Goal: Transaction & Acquisition: Register for event/course

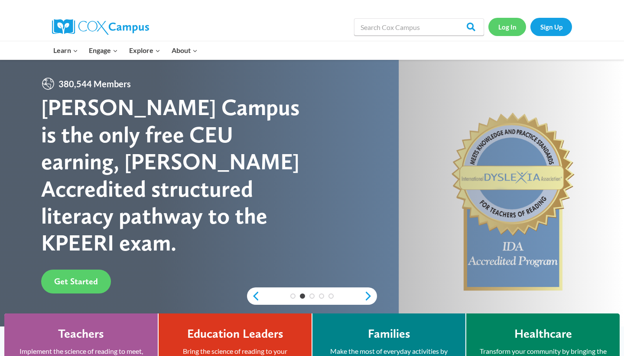
click at [500, 23] on link "Log In" at bounding box center [508, 27] width 38 height 18
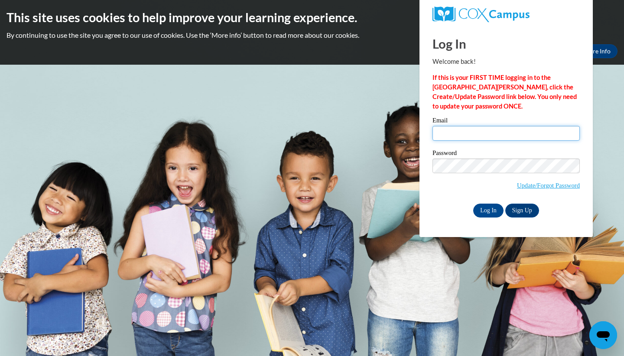
type input "hailey.pierson@aol.com"
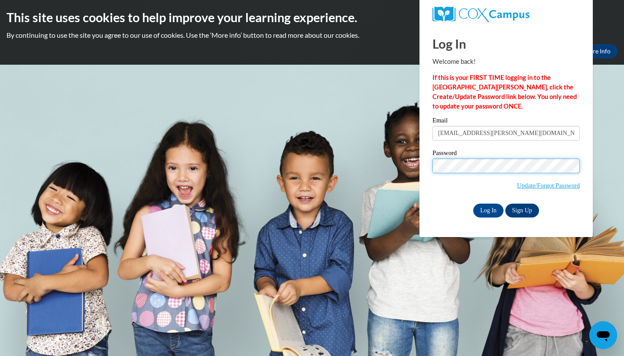
click at [488, 209] on input "Log In" at bounding box center [489, 210] width 30 height 14
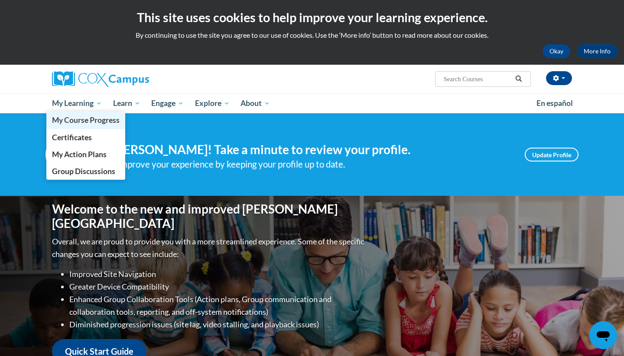
click at [90, 121] on span "My Course Progress" at bounding box center [86, 119] width 68 height 9
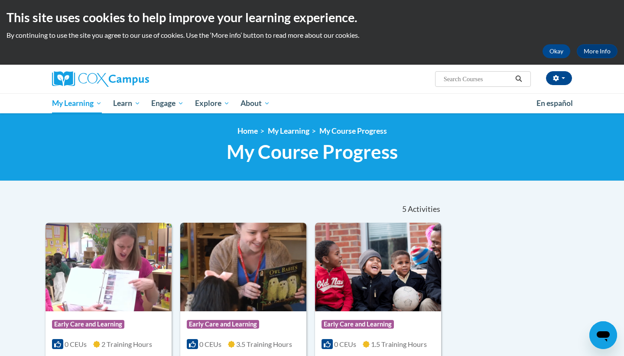
click at [484, 78] on input "Search..." at bounding box center [477, 79] width 69 height 10
type input "at 136686"
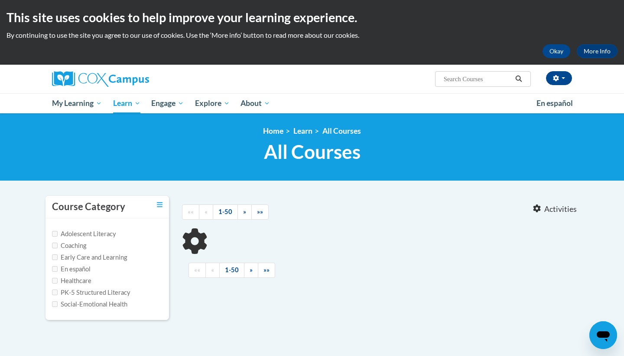
type input "at 136686"
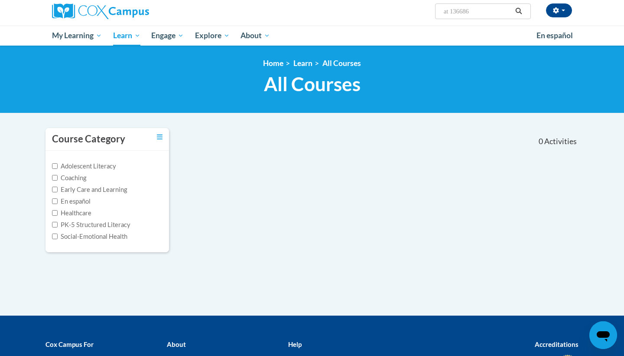
scroll to position [50, 0]
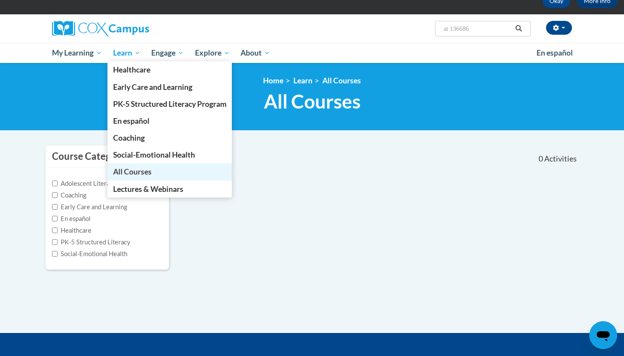
click at [151, 173] on span "All Courses" at bounding box center [132, 171] width 39 height 9
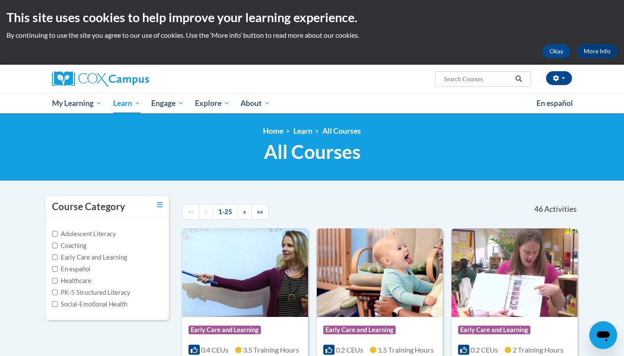
click at [470, 80] on input "Search..." at bounding box center [477, 79] width 69 height 10
type input "at 136686"
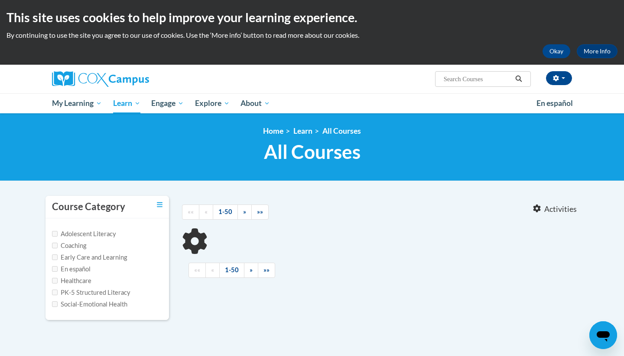
type input "at 136686"
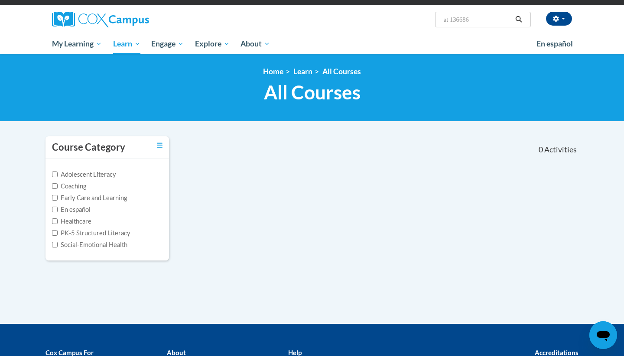
scroll to position [65, 0]
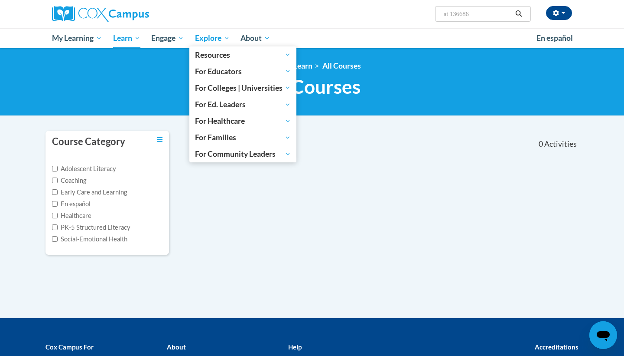
click at [221, 38] on span "Explore" at bounding box center [212, 38] width 35 height 10
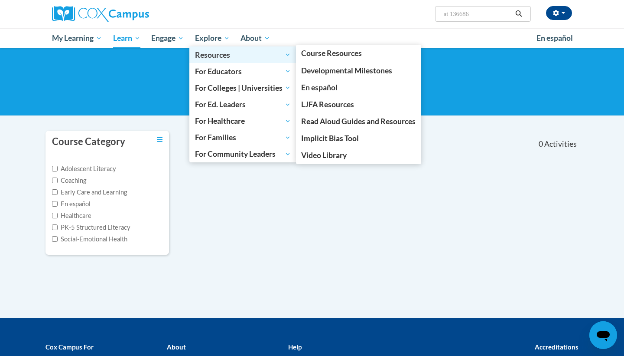
click at [221, 54] on span "Resources" at bounding box center [243, 54] width 96 height 10
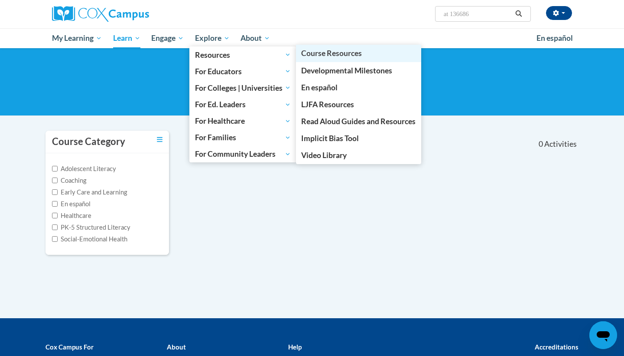
click at [350, 55] on span "Course Resources" at bounding box center [331, 53] width 61 height 9
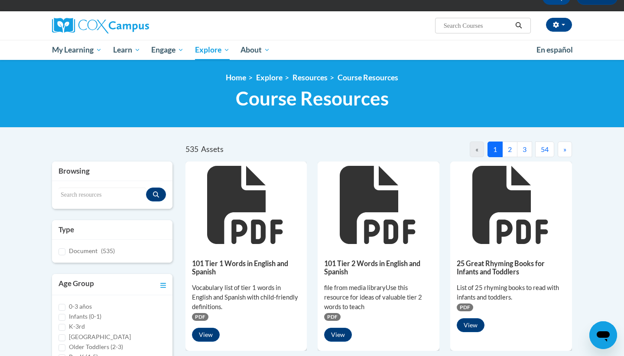
scroll to position [62, 0]
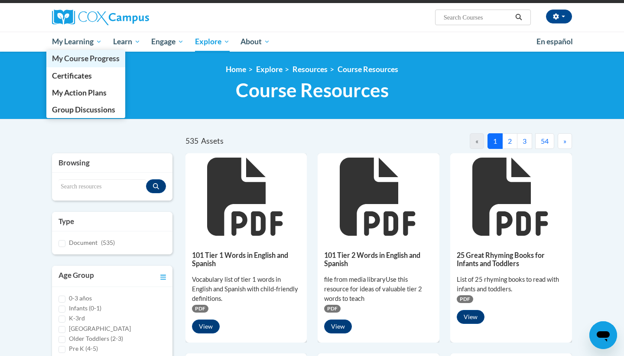
click at [87, 59] on span "My Course Progress" at bounding box center [86, 58] width 68 height 9
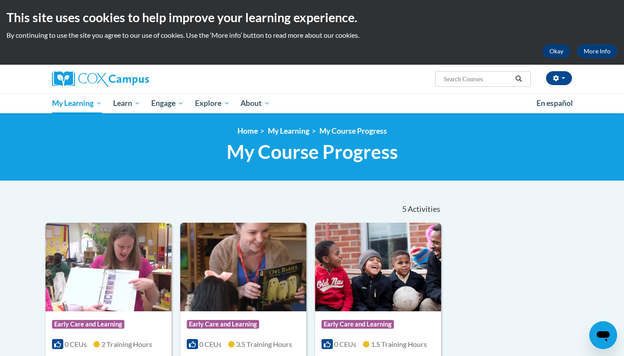
click at [557, 46] on button "Okay" at bounding box center [557, 51] width 28 height 14
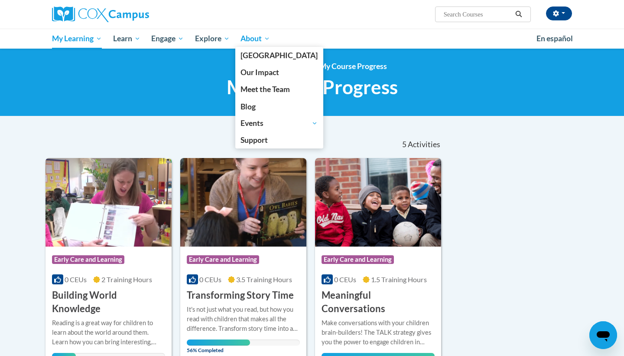
click at [256, 39] on span "About" at bounding box center [255, 38] width 29 height 10
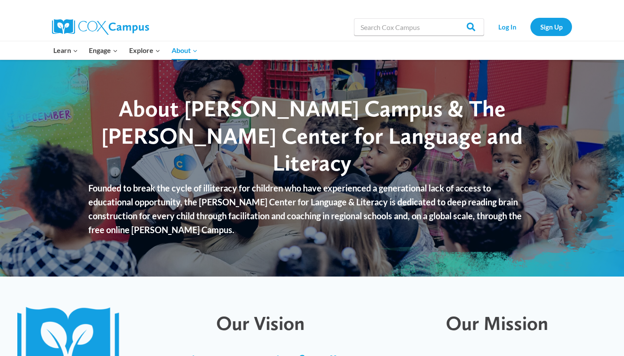
scroll to position [154, 0]
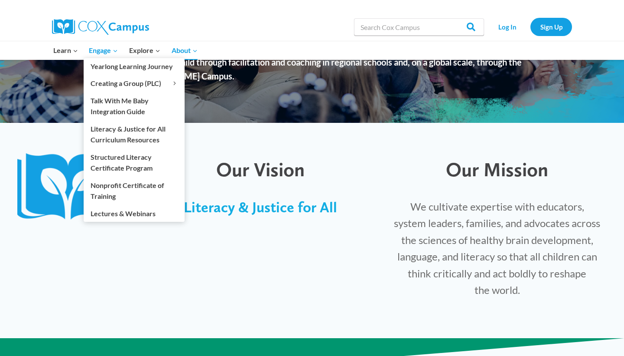
click at [98, 51] on span "Engage Expand" at bounding box center [103, 50] width 29 height 11
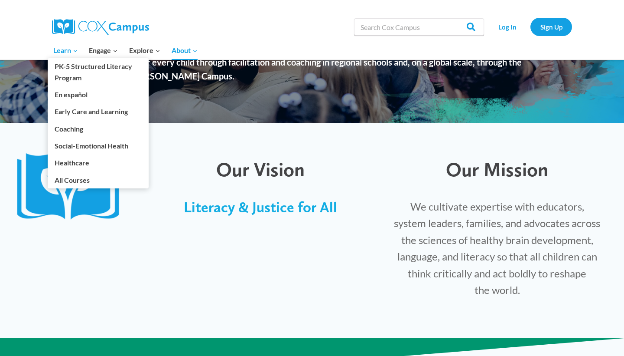
click at [65, 52] on span "Learn Expand" at bounding box center [65, 50] width 25 height 11
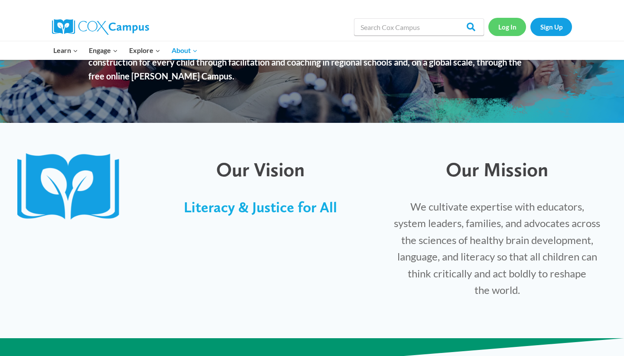
click at [502, 23] on link "Log In" at bounding box center [508, 27] width 38 height 18
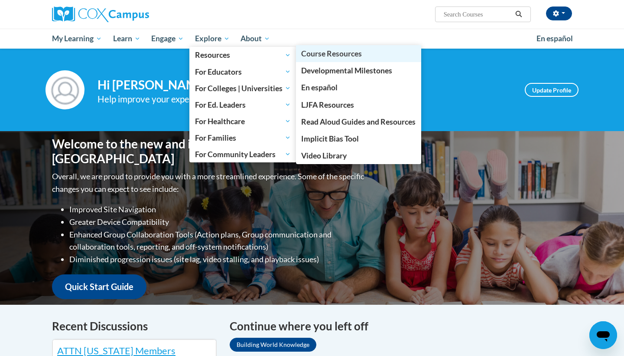
click at [331, 60] on link "Course Resources" at bounding box center [359, 53] width 126 height 17
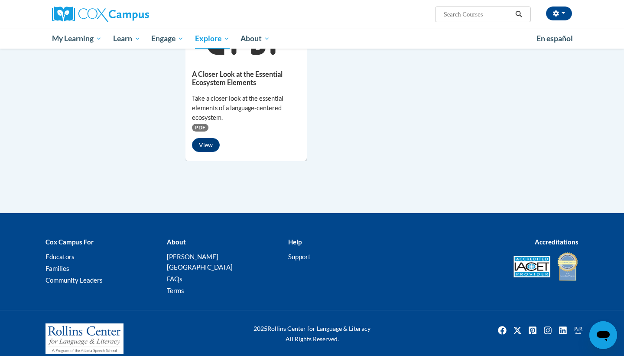
scroll to position [768, 0]
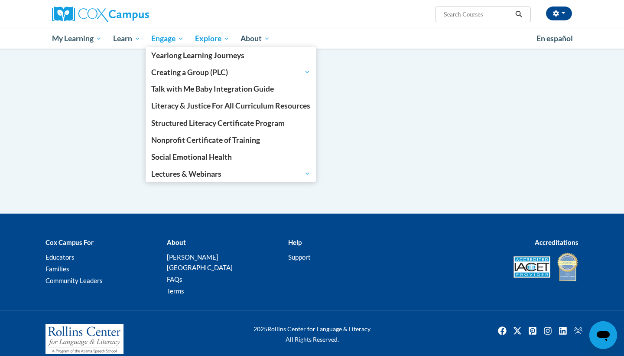
click at [174, 39] on span "Engage" at bounding box center [167, 38] width 33 height 10
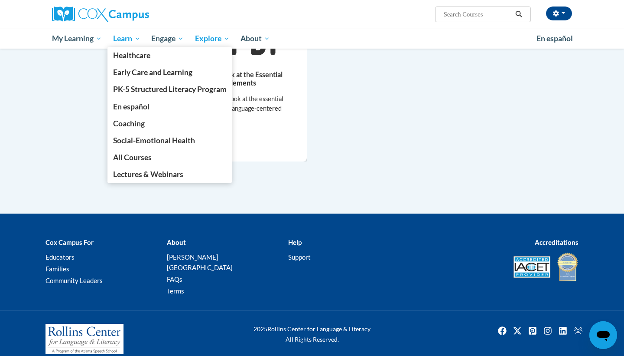
click at [134, 39] on span "Learn" at bounding box center [126, 38] width 27 height 10
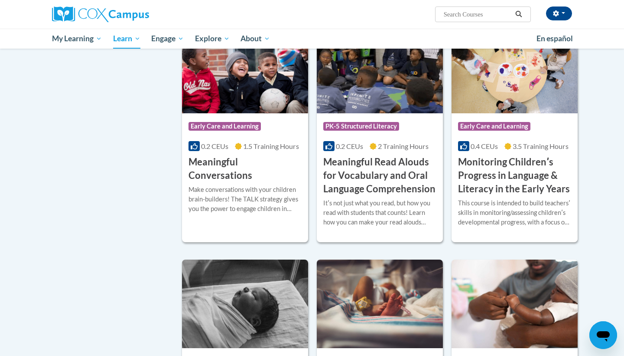
scroll to position [1286, 0]
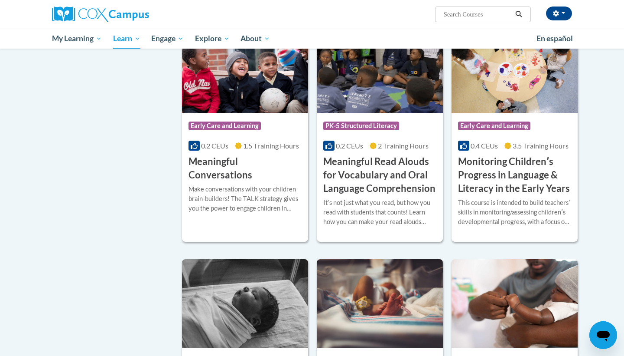
click at [513, 177] on h3 "Monitoring Childrenʹs Progress in Language & Literacy in the Early Years" at bounding box center [514, 175] width 113 height 40
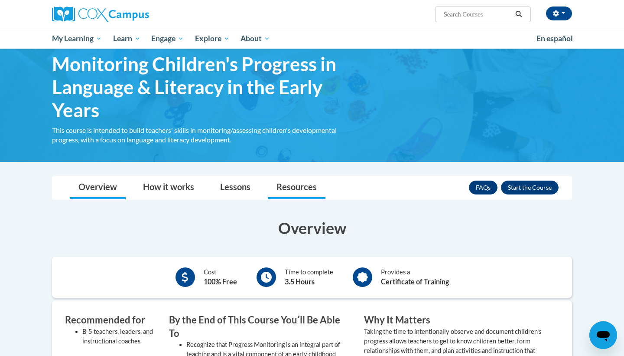
scroll to position [38, 0]
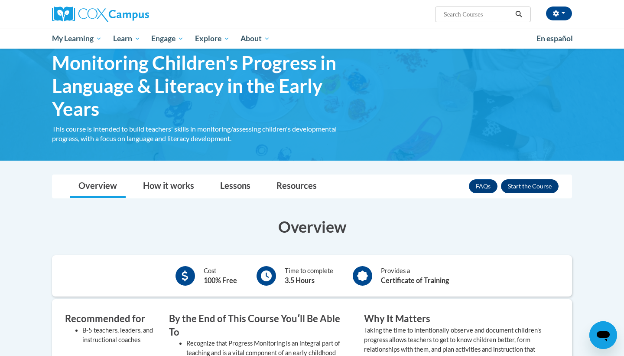
click at [541, 185] on button "Enroll" at bounding box center [530, 186] width 58 height 14
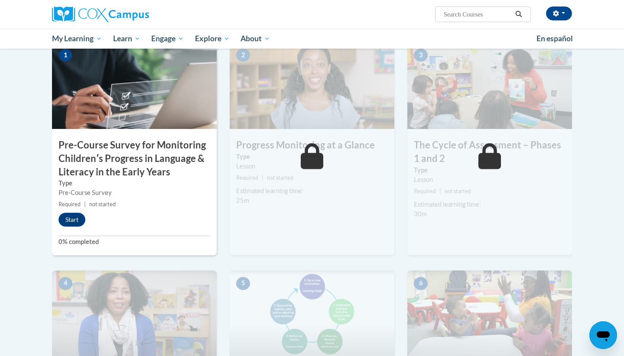
scroll to position [206, 0]
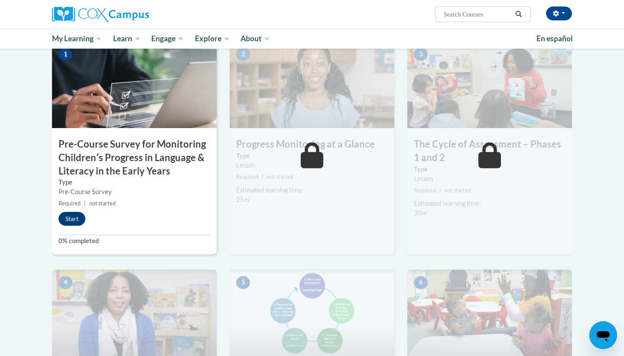
click at [66, 219] on button "Start" at bounding box center [72, 219] width 27 height 14
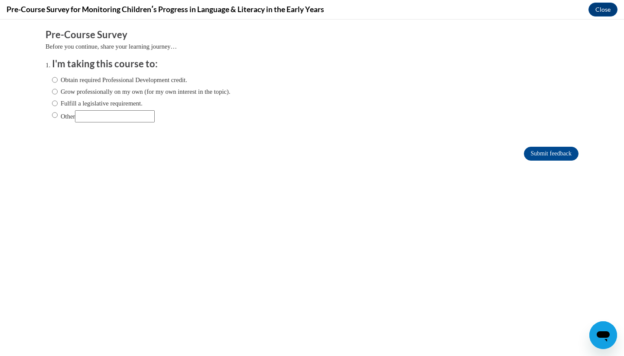
scroll to position [0, 0]
click at [57, 77] on input "Obtain required Professional Development credit." at bounding box center [55, 80] width 6 height 10
radio input "true"
click at [530, 154] on input "Submit feedback" at bounding box center [551, 154] width 55 height 14
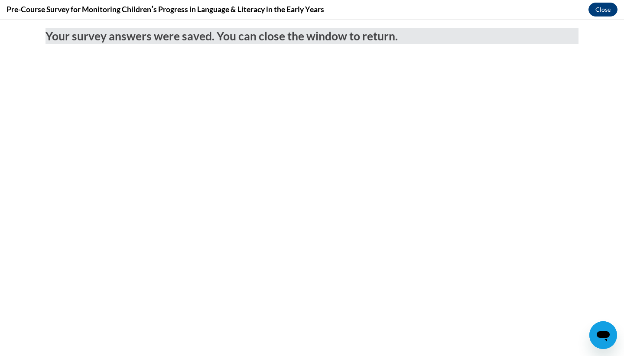
click at [596, 9] on button "Close" at bounding box center [603, 10] width 29 height 14
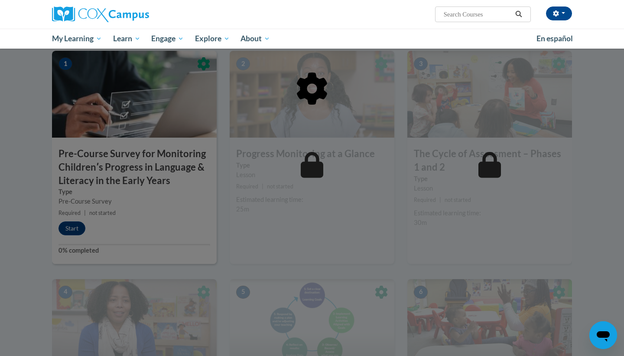
scroll to position [196, 0]
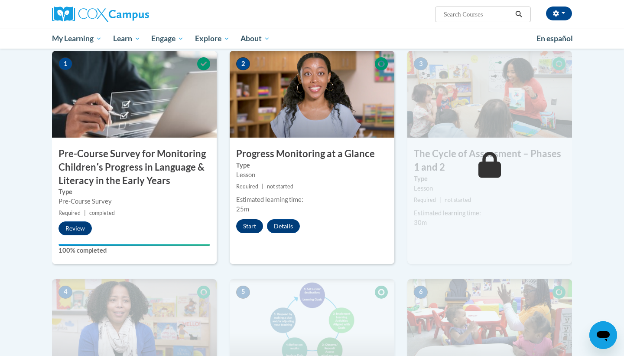
click at [247, 220] on button "Start" at bounding box center [249, 226] width 27 height 14
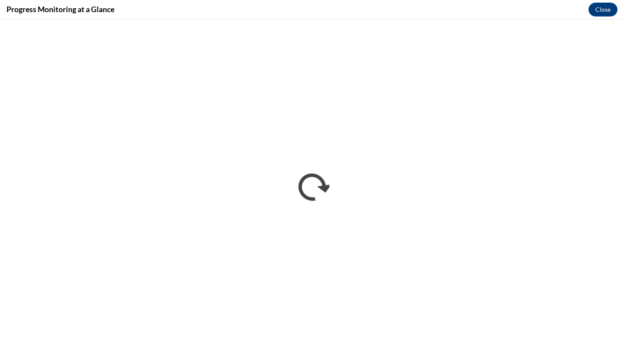
scroll to position [0, 0]
